Goal: Find specific page/section: Find specific page/section

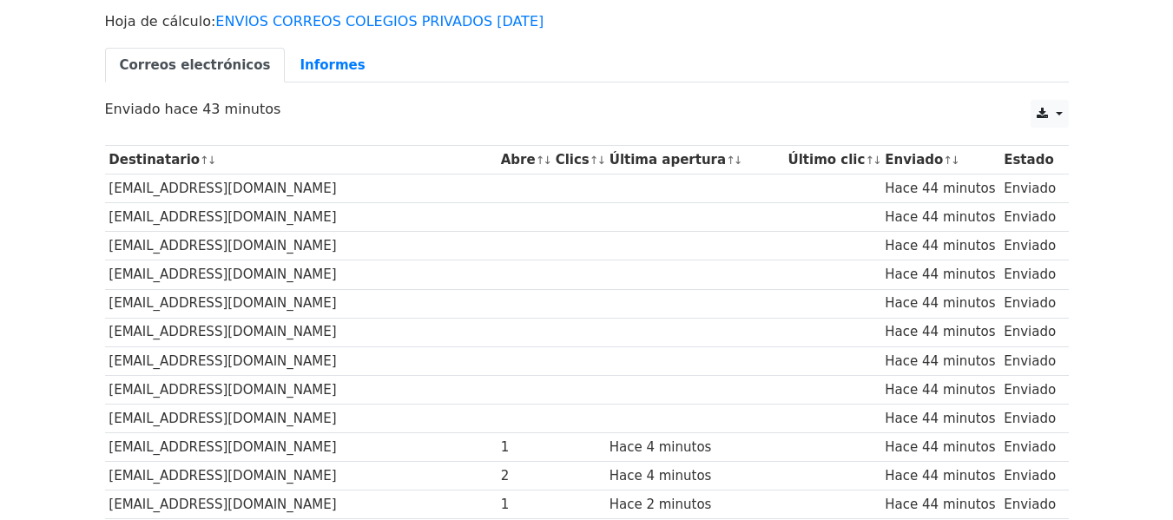
scroll to position [29, 0]
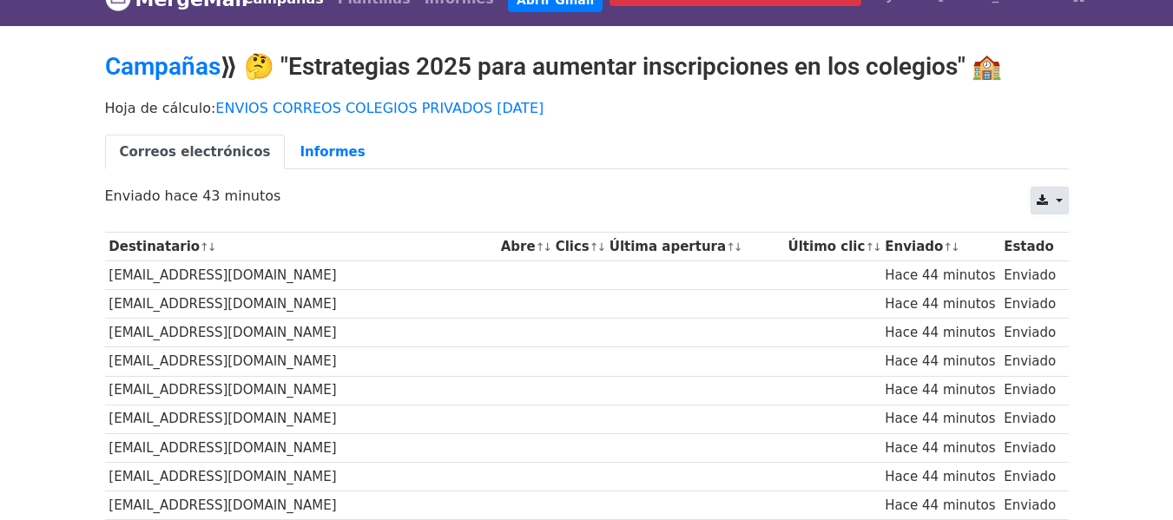
click at [1053, 199] on link at bounding box center [1048, 201] width 37 height 28
click at [1082, 263] on font "Sobresalir" at bounding box center [1086, 268] width 69 height 16
click at [1055, 204] on link at bounding box center [1048, 201] width 37 height 28
click at [1075, 240] on font "CSV" at bounding box center [1066, 240] width 28 height 16
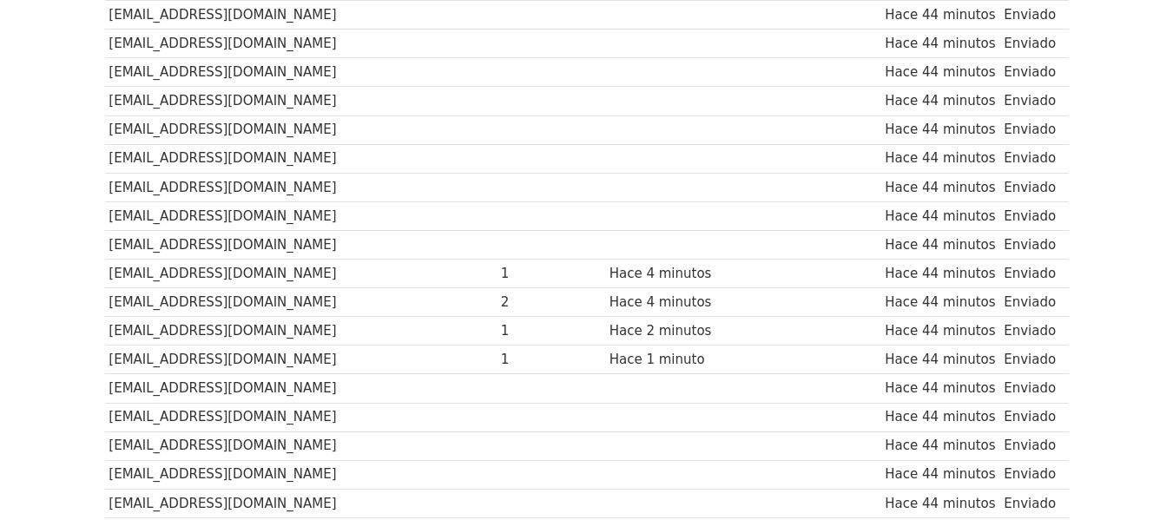
scroll to position [0, 0]
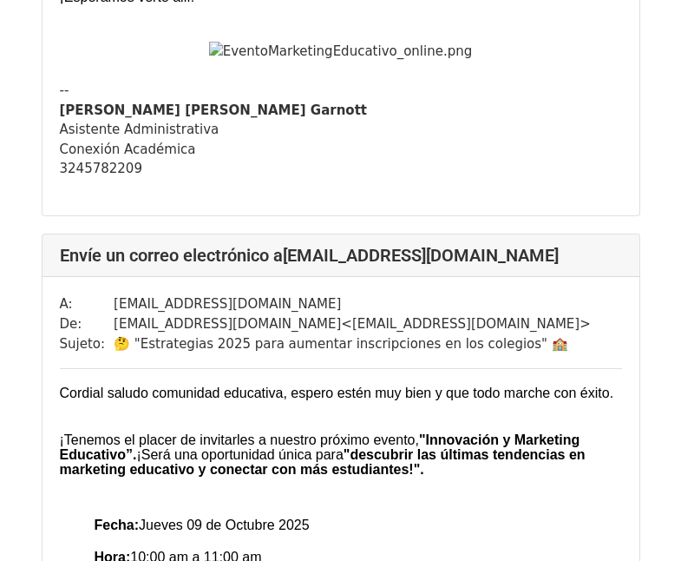
scroll to position [1042, 0]
